Goal: Task Accomplishment & Management: Manage account settings

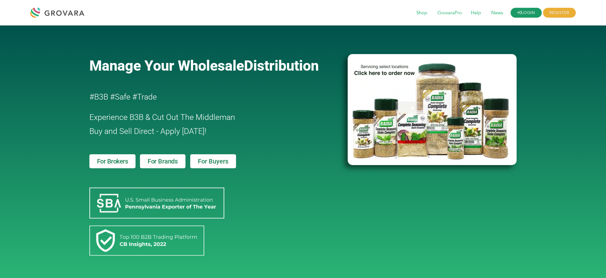
click at [530, 10] on link "LOGIN" at bounding box center [525, 13] width 31 height 10
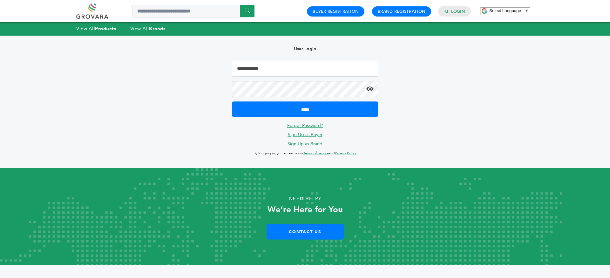
click at [282, 72] on input "Email Address" at bounding box center [305, 69] width 146 height 16
type input "**********"
click at [232, 101] on input "*****" at bounding box center [305, 109] width 146 height 16
